Goal: Transaction & Acquisition: Purchase product/service

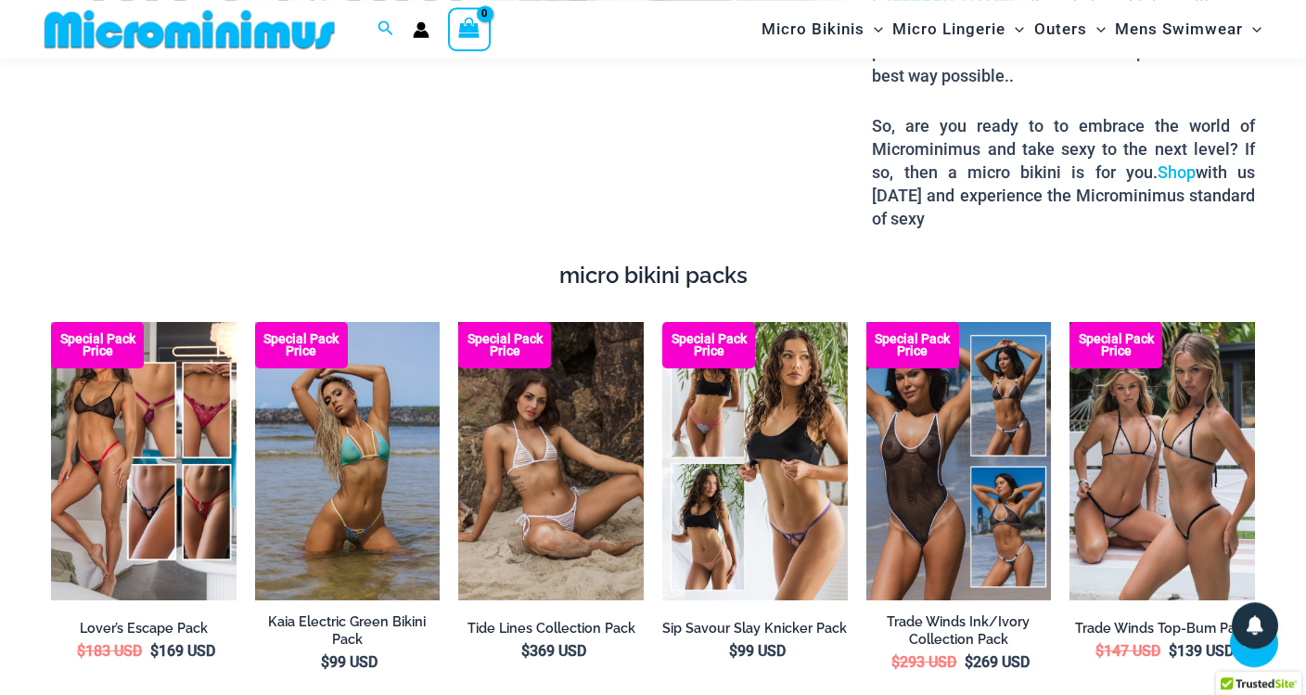
scroll to position [2906, 0]
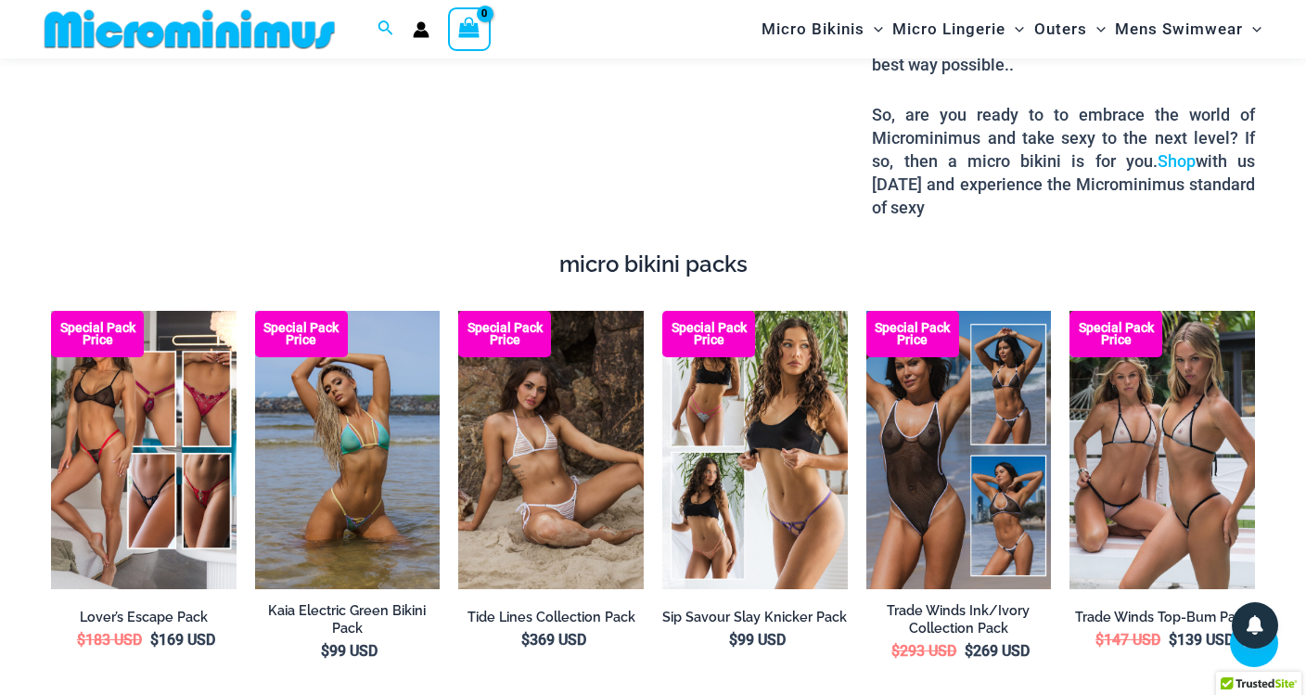
click at [697, 183] on div "Our extreme micro bikinis are the smallest, yet the hottest on the market. Beca…" at bounding box center [653, 47] width 1232 height 410
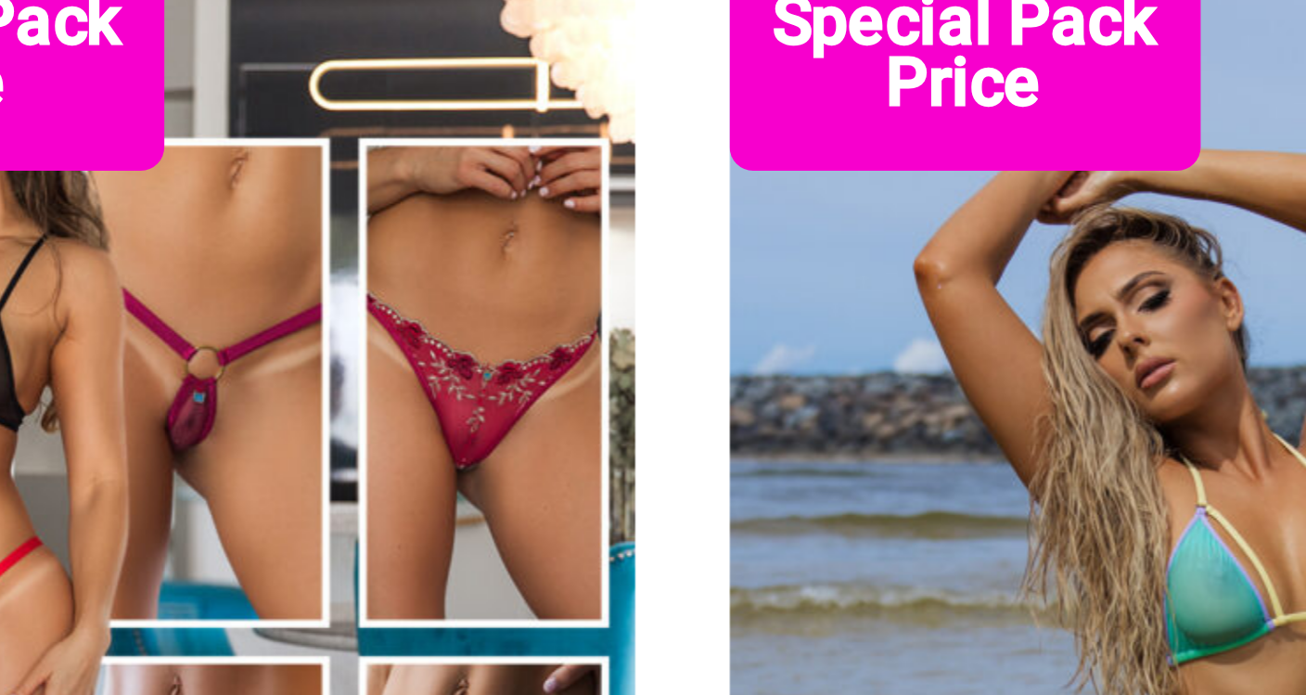
scroll to position [2925, 0]
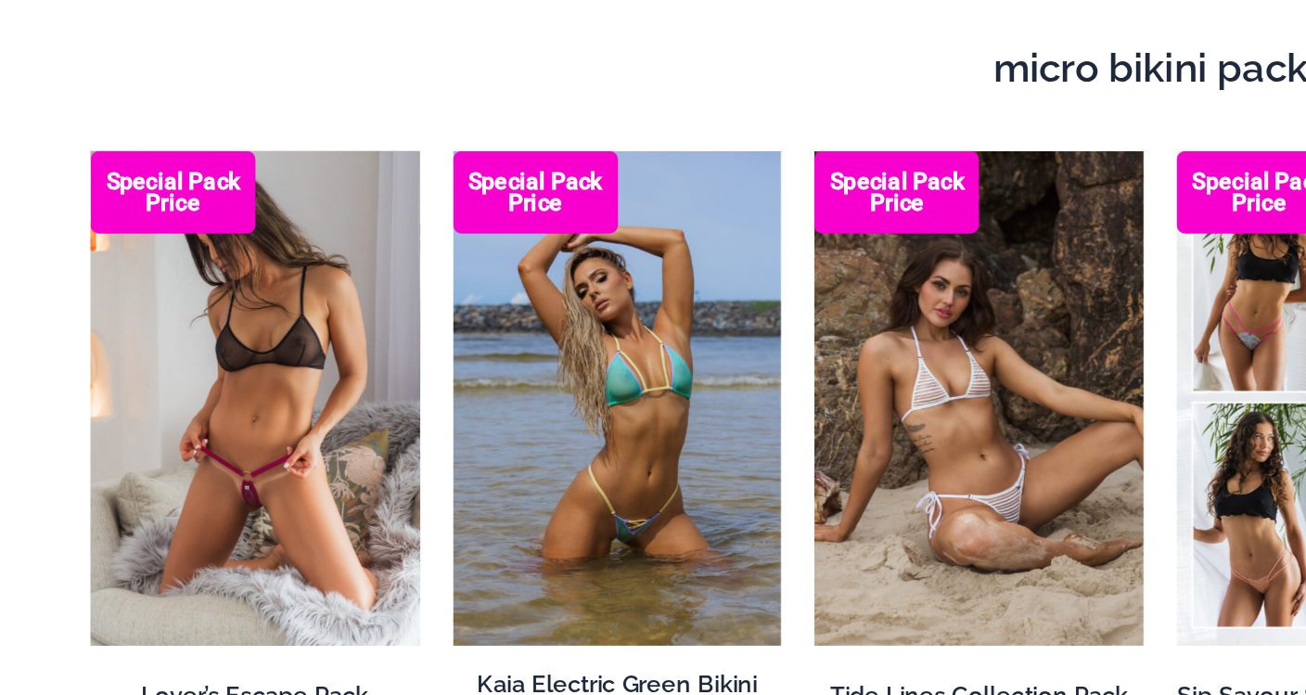
click at [199, 412] on img at bounding box center [144, 430] width 186 height 277
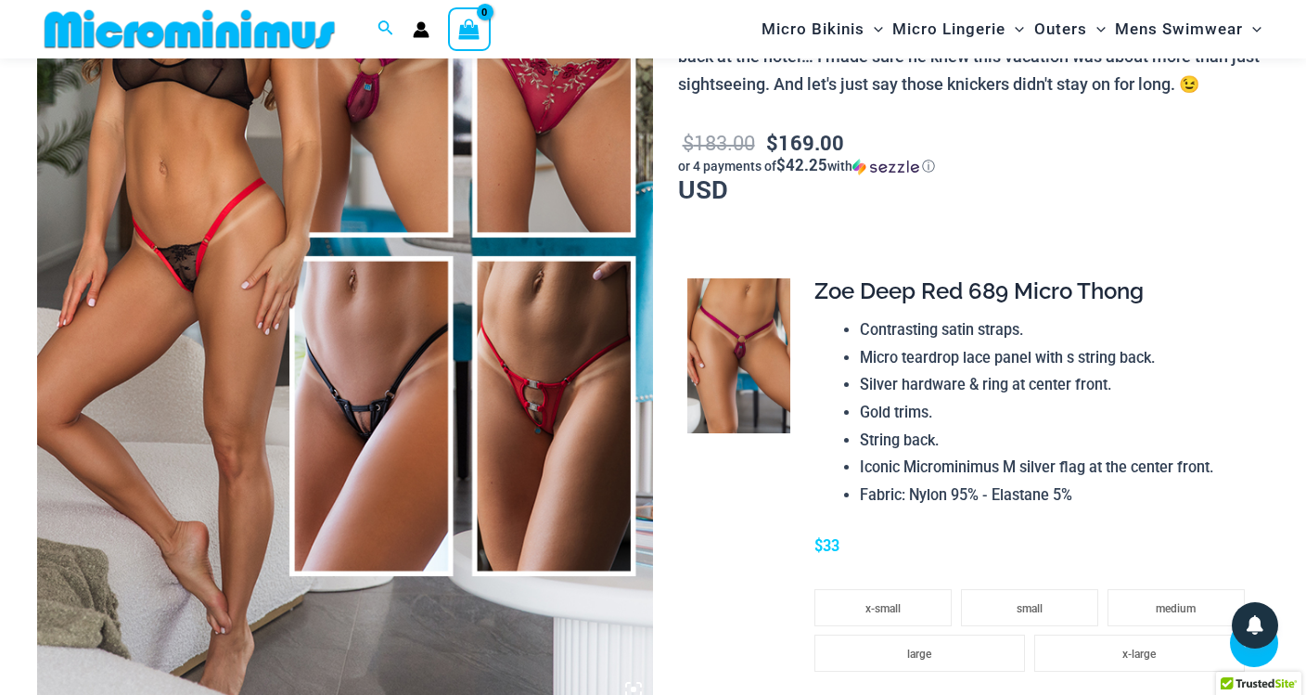
scroll to position [386, 0]
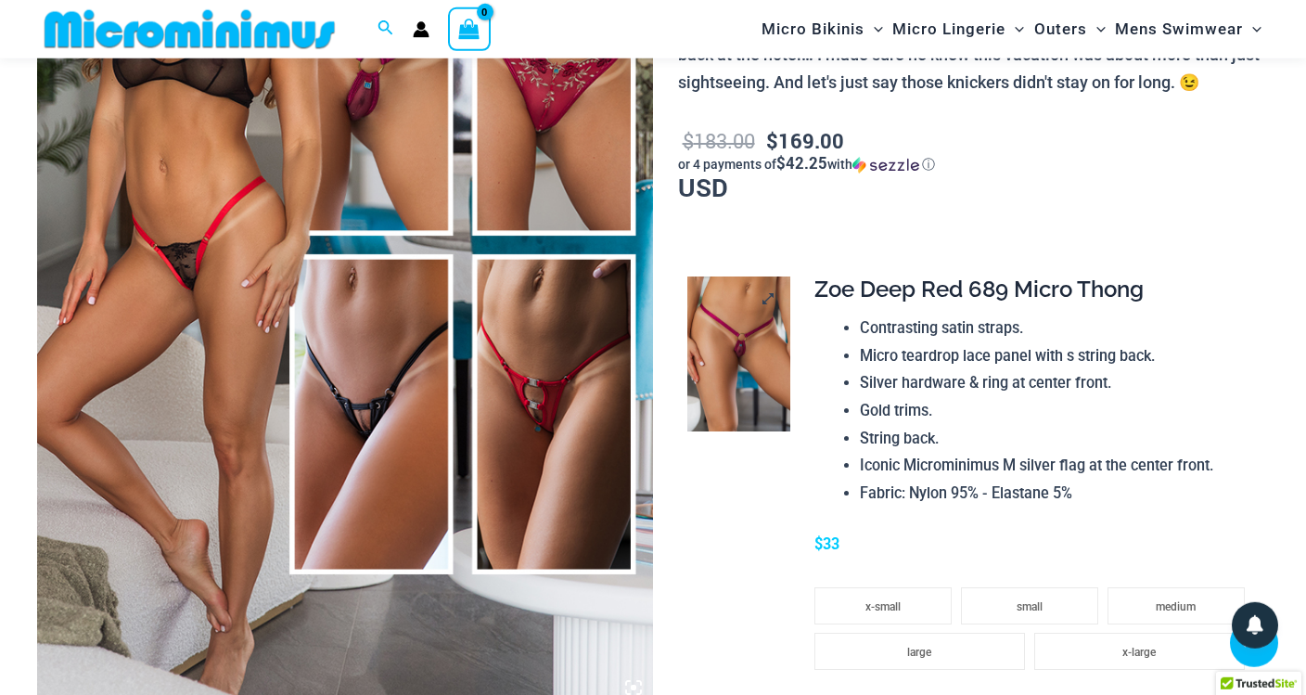
click at [754, 395] on img at bounding box center [738, 353] width 103 height 155
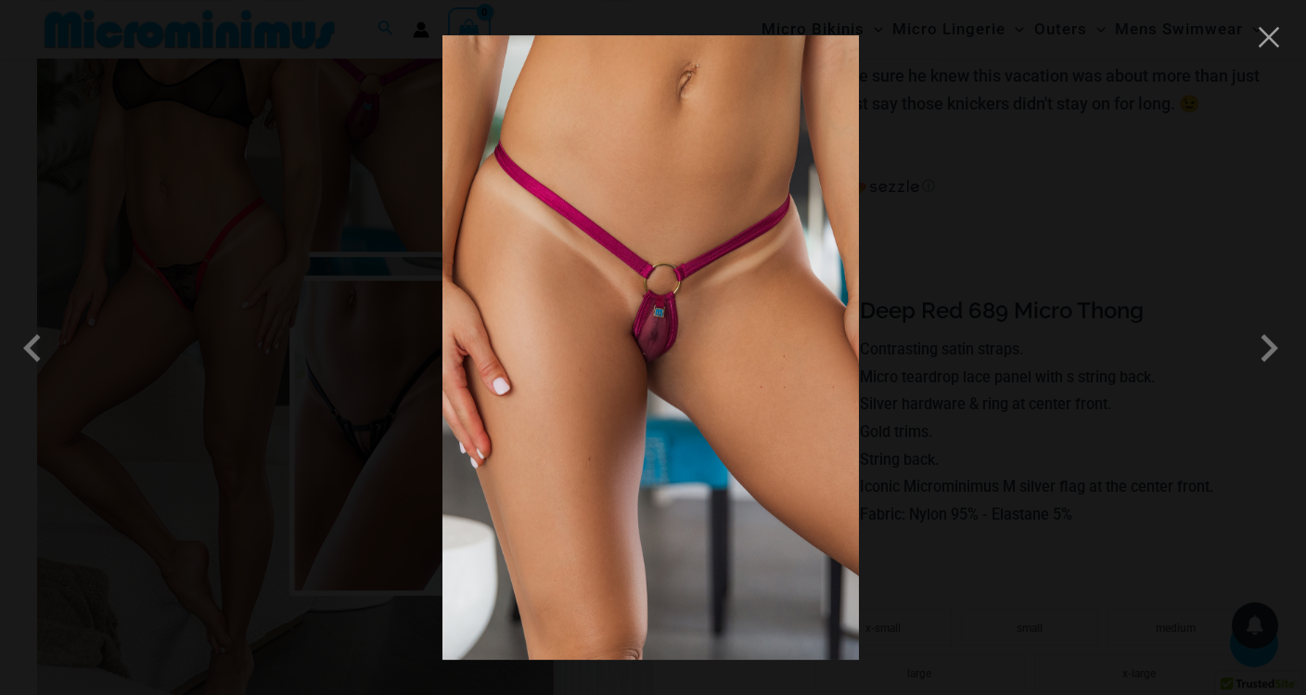
scroll to position [361, 0]
click at [1273, 41] on button "Close" at bounding box center [1269, 37] width 28 height 28
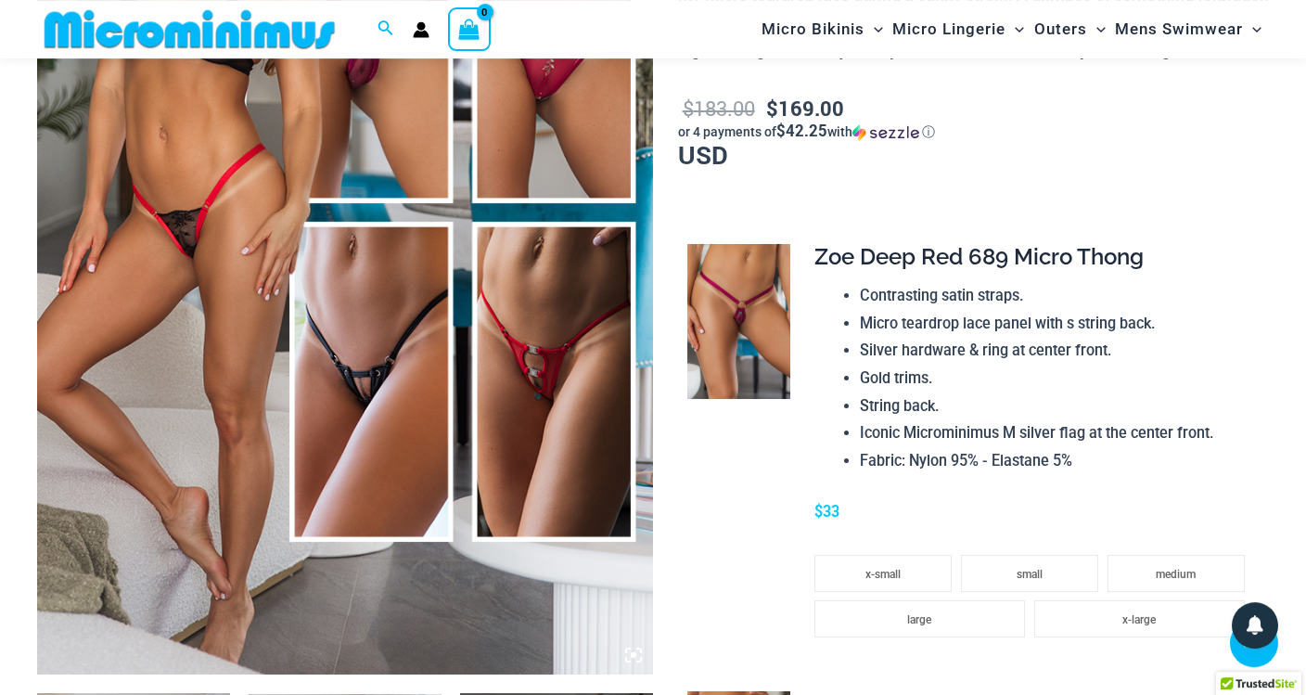
scroll to position [425, 0]
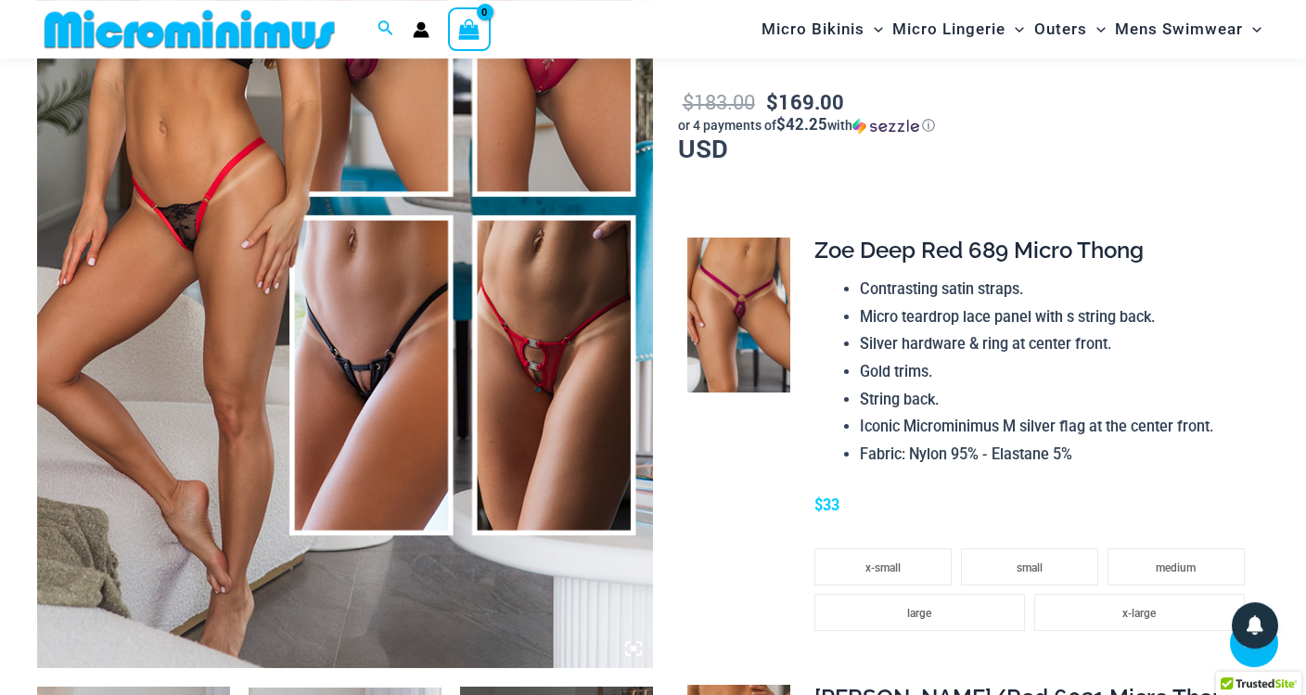
click at [1054, 263] on span "Zoe Deep Red 689 Micro Thong" at bounding box center [978, 250] width 329 height 27
click at [1068, 298] on div "**********" at bounding box center [1034, 446] width 440 height 419
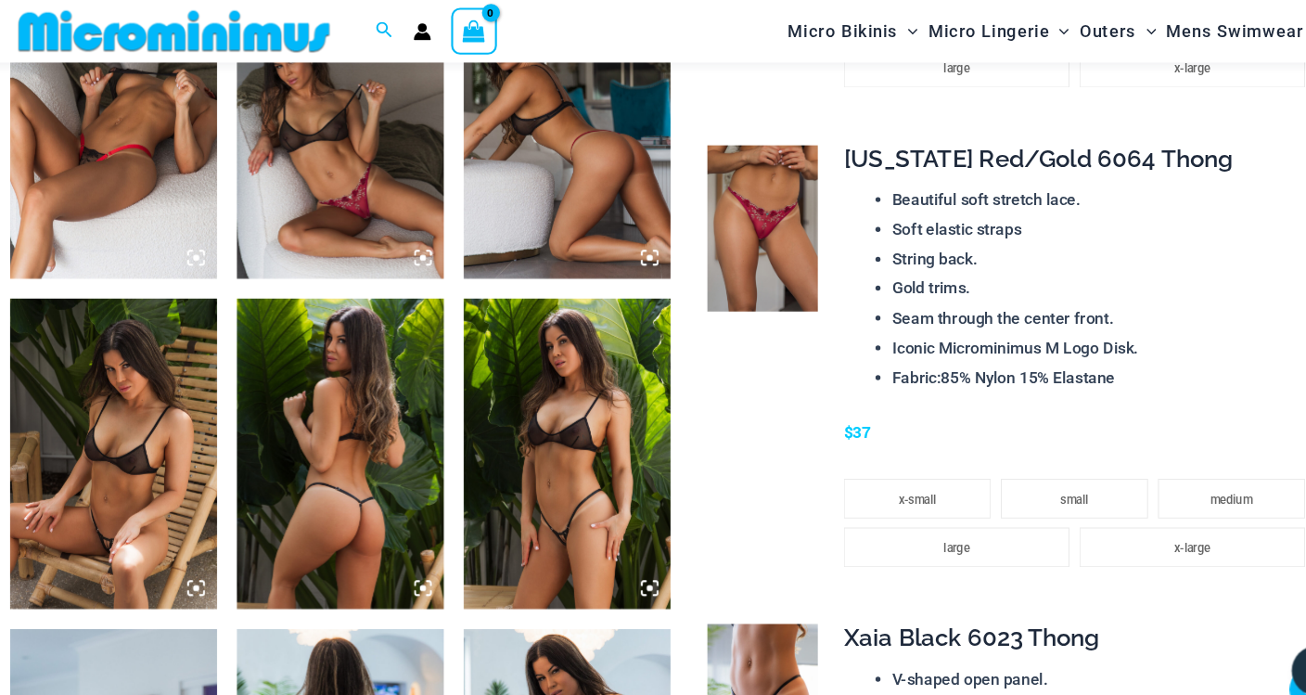
scroll to position [1447, 0]
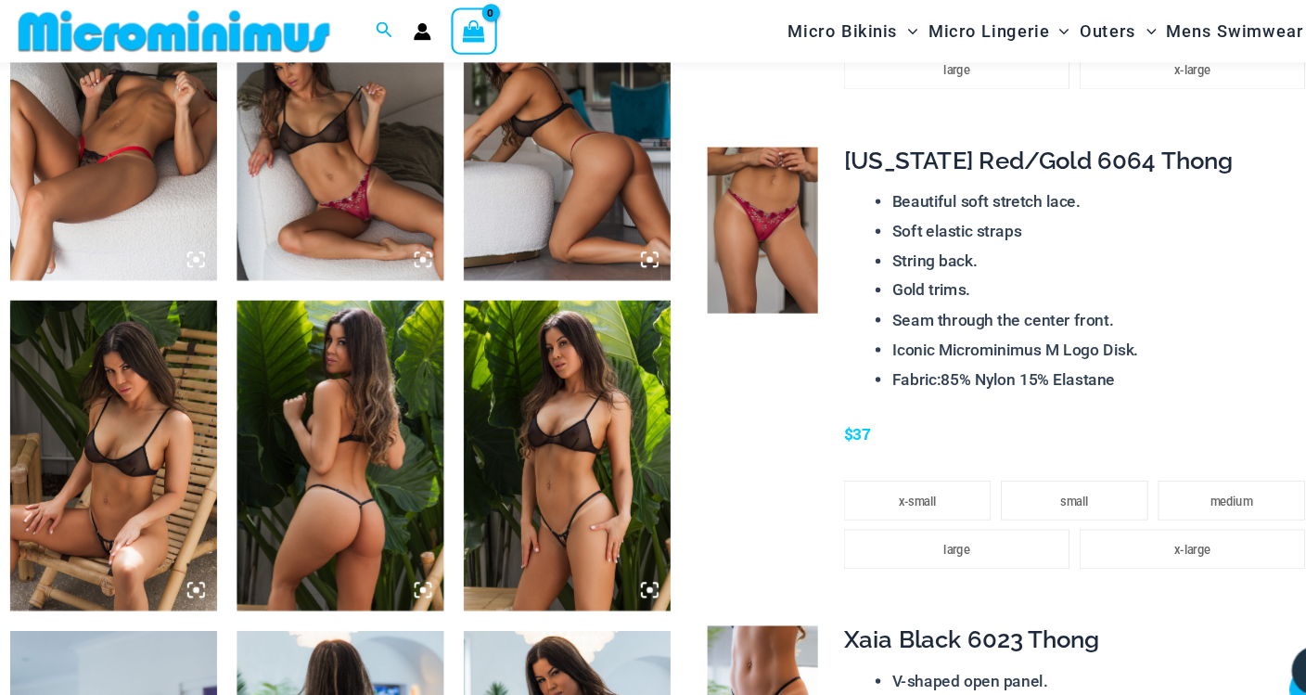
click at [422, 249] on icon at bounding box center [422, 242] width 17 height 17
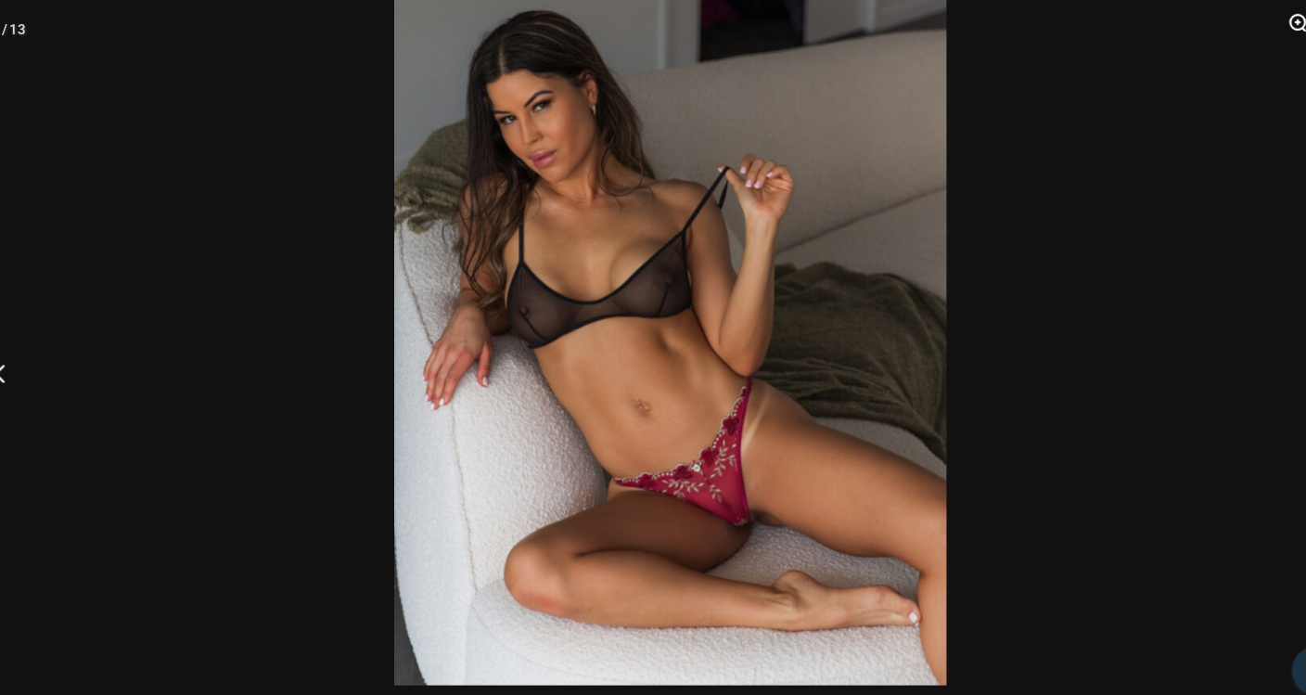
click at [1234, 32] on button "Zoom" at bounding box center [1231, 28] width 46 height 56
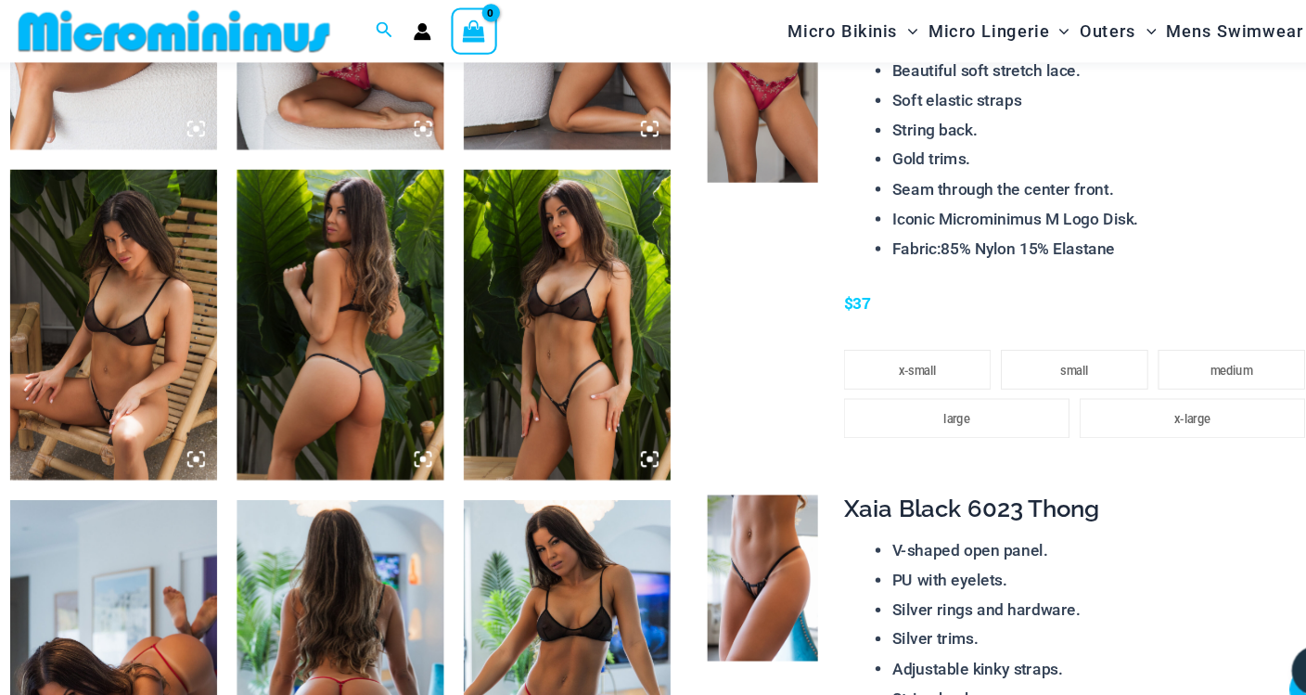
scroll to position [1498, 0]
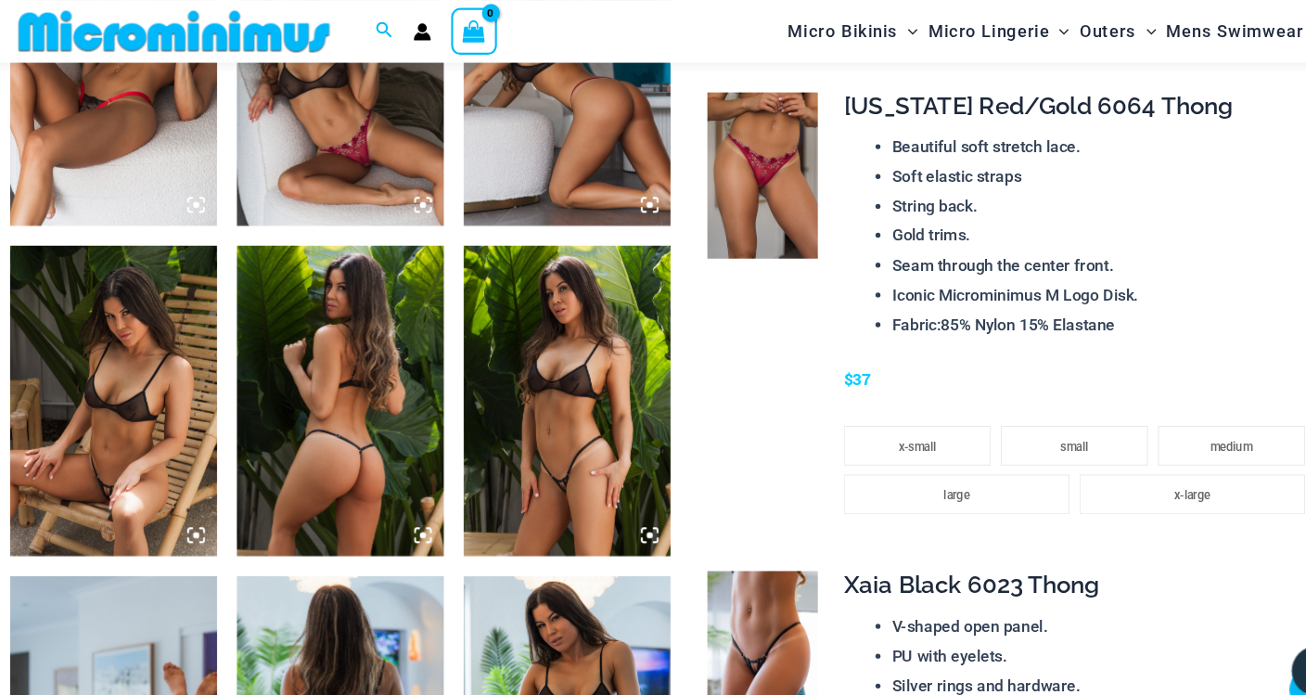
click at [613, 629] on img at bounding box center [556, 681] width 193 height 289
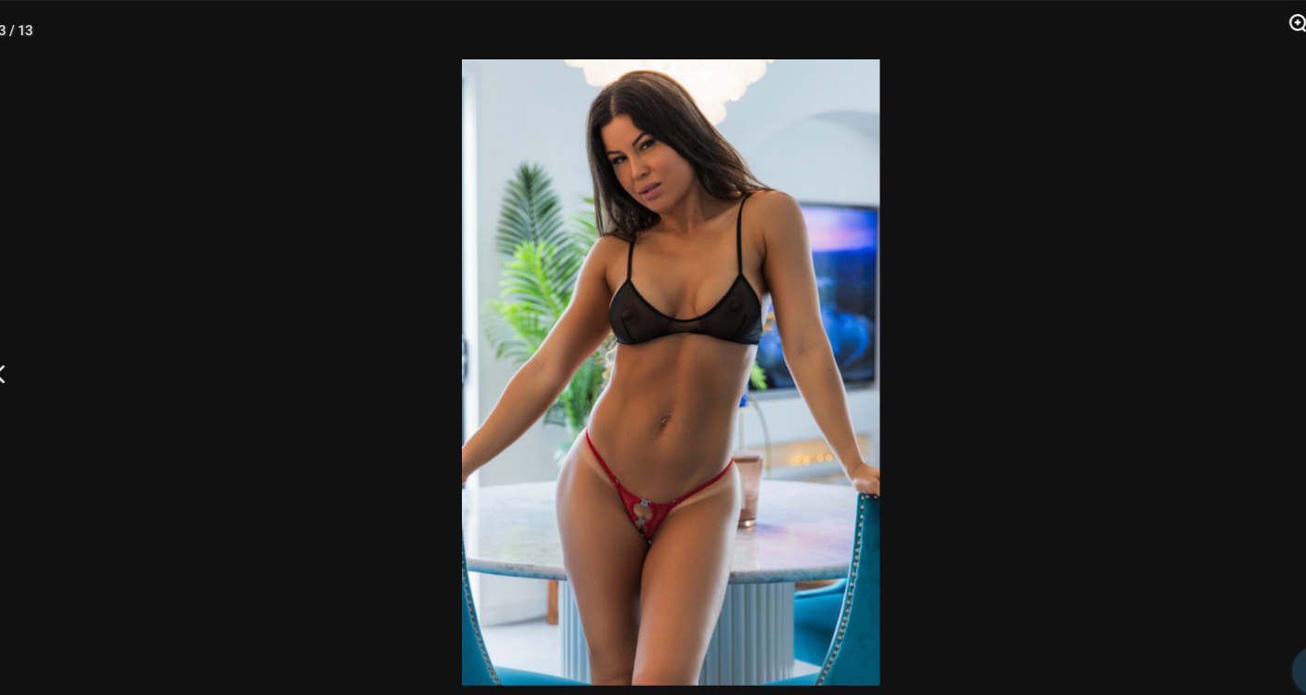
click at [1231, 19] on button "Zoom" at bounding box center [1231, 28] width 46 height 56
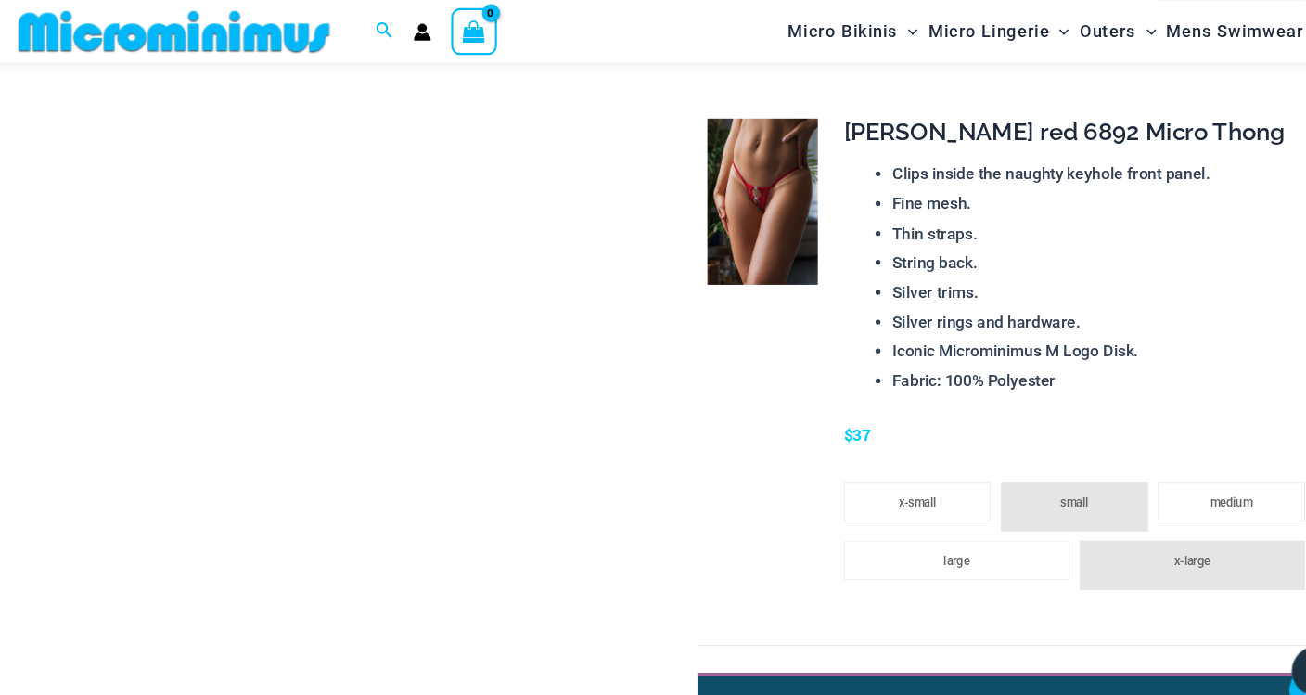
scroll to position [2305, 0]
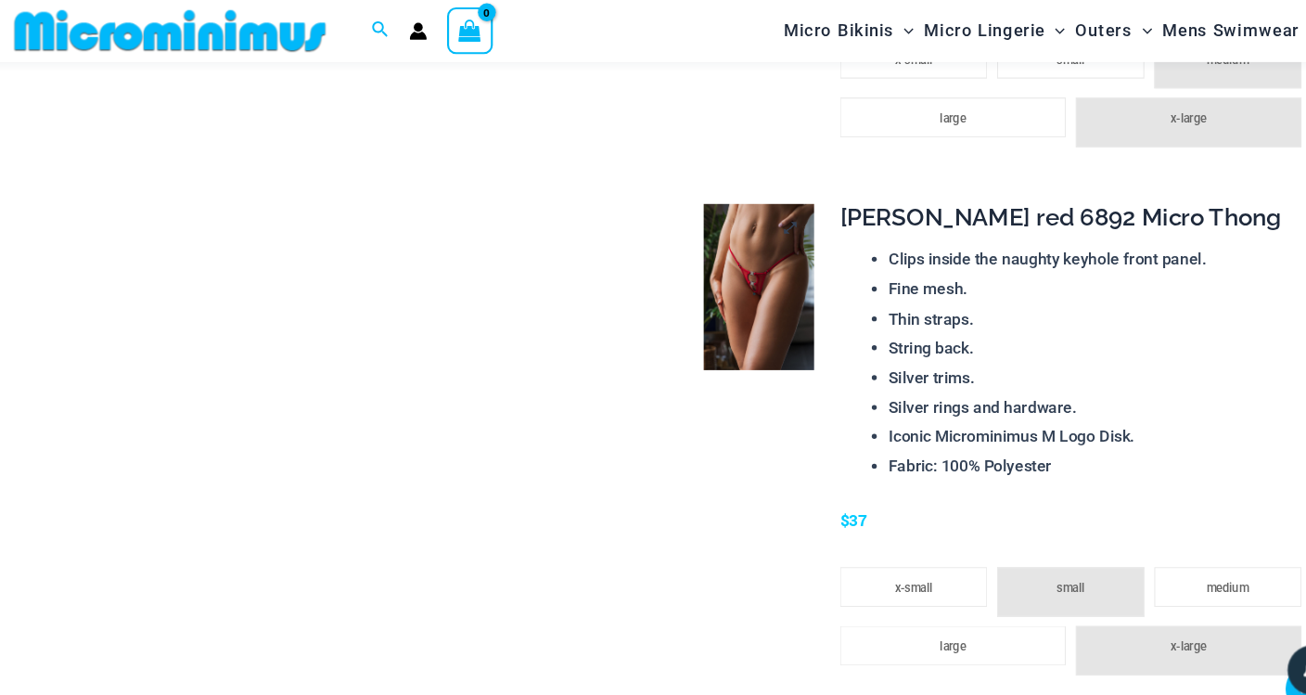
click at [769, 336] on img at bounding box center [738, 268] width 103 height 155
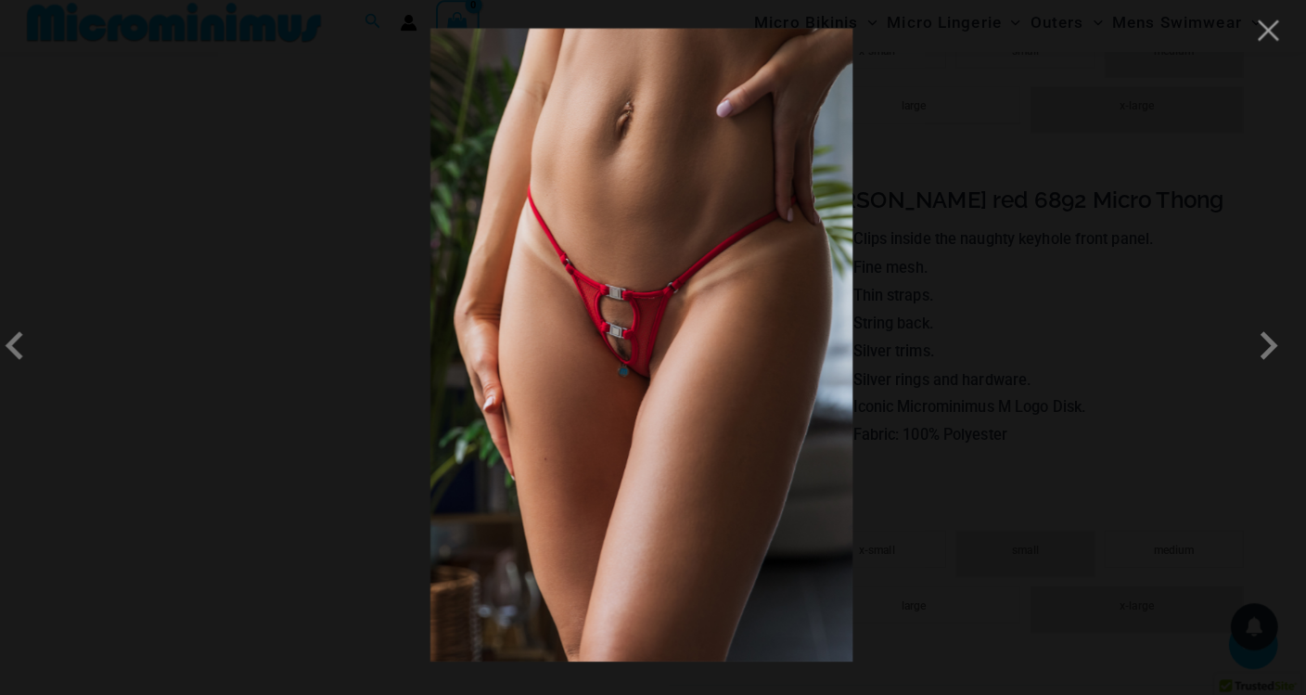
scroll to position [2303, 0]
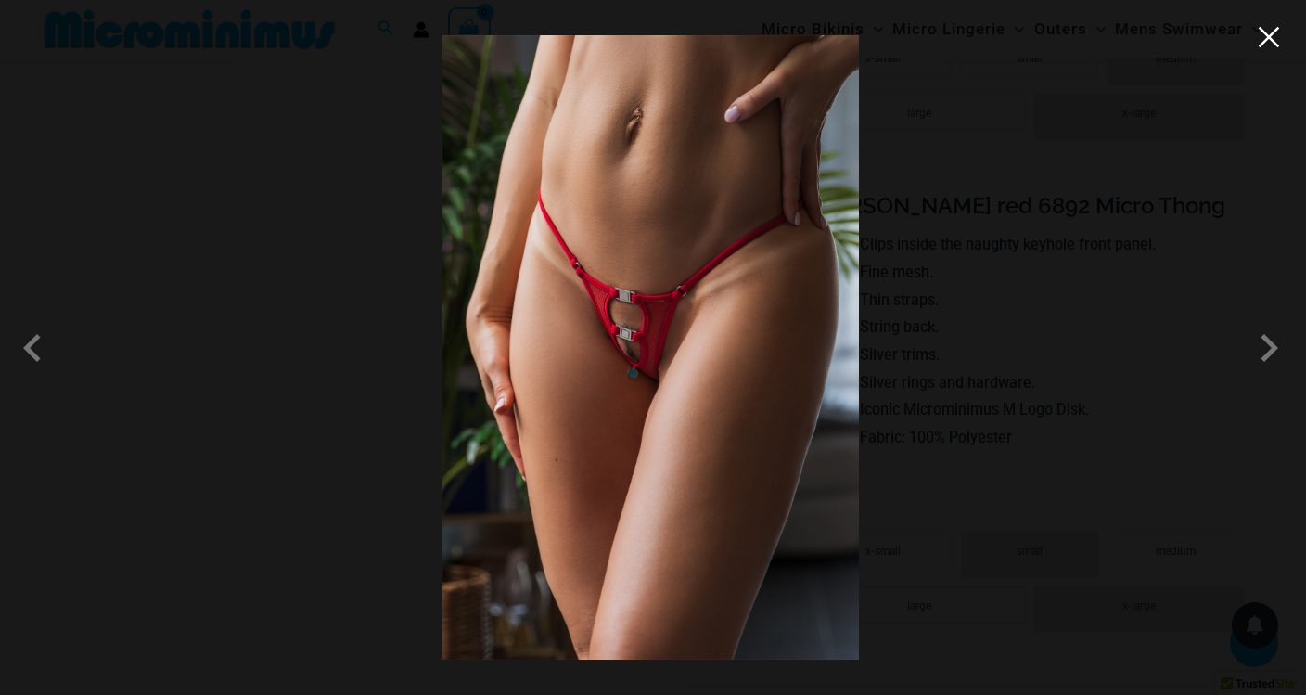
click at [1272, 44] on button "Close" at bounding box center [1269, 37] width 28 height 28
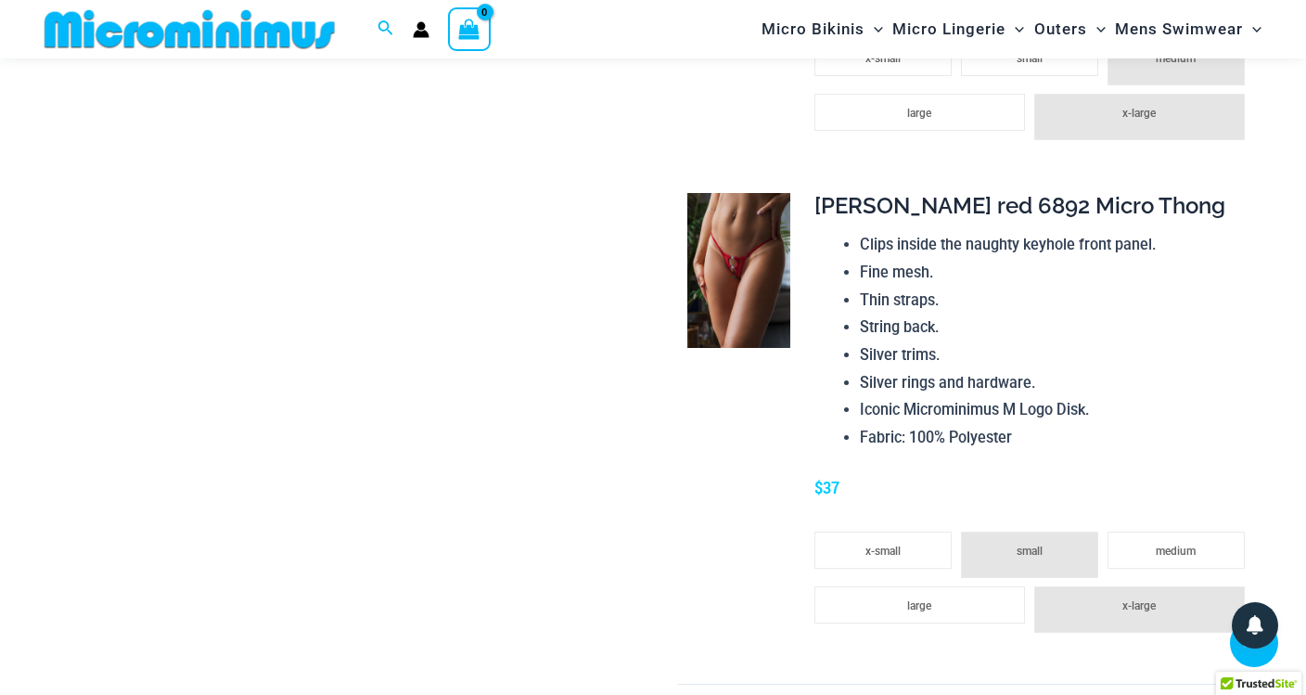
click at [1098, 397] on li "Silver rings and hardware." at bounding box center [1057, 383] width 394 height 28
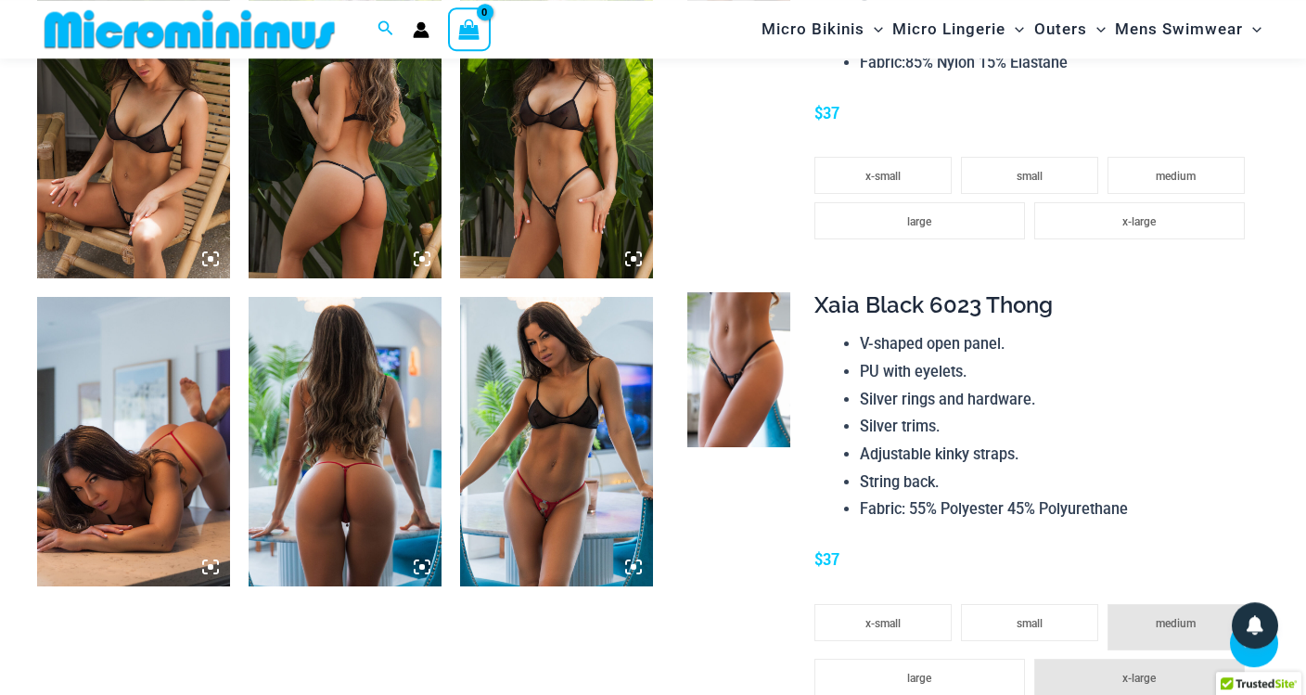
scroll to position [1737, 0]
